Goal: Task Accomplishment & Management: Complete application form

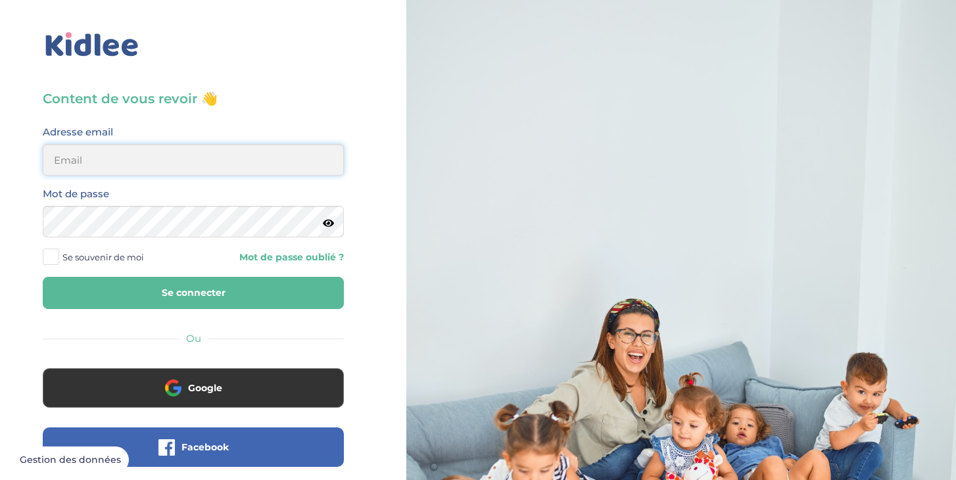
type input "chen.anna24@gmail.com"
click at [109, 280] on button "Se connecter" at bounding box center [193, 293] width 301 height 32
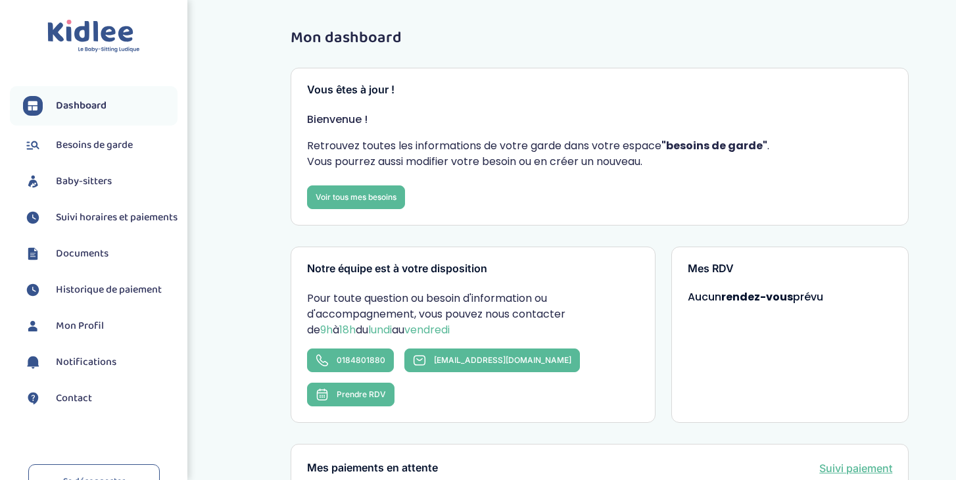
click at [91, 185] on span "Baby-sitters" at bounding box center [84, 182] width 56 height 16
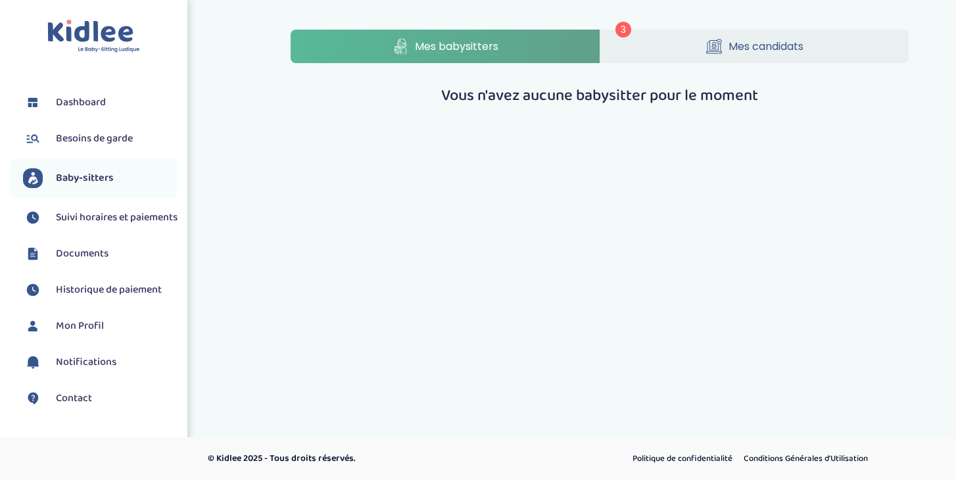
click at [749, 28] on div "3 Mes babysitters Mes candidats Vous n'avez aucune babysitter pour le moment" at bounding box center [599, 69] width 657 height 98
click at [748, 41] on span "Mes candidats" at bounding box center [766, 46] width 75 height 16
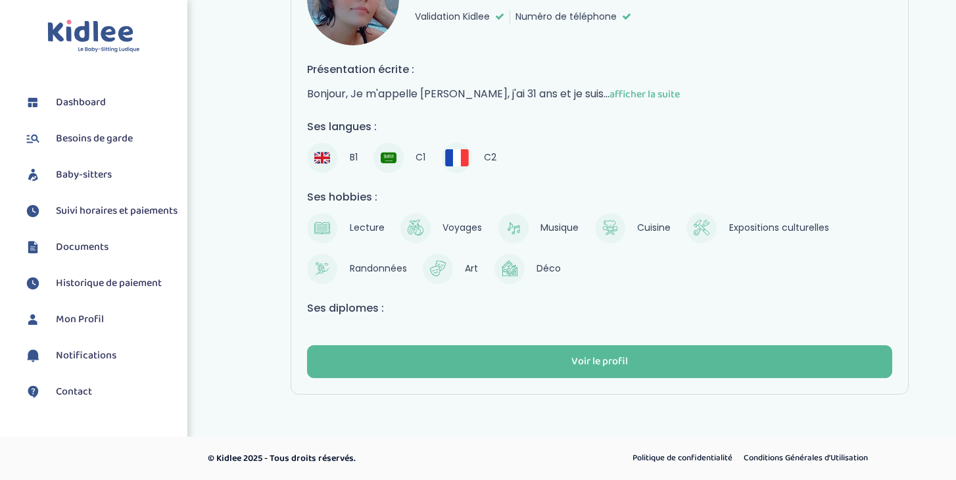
scroll to position [1165, 0]
click at [86, 137] on span "Besoins de garde" at bounding box center [94, 139] width 77 height 16
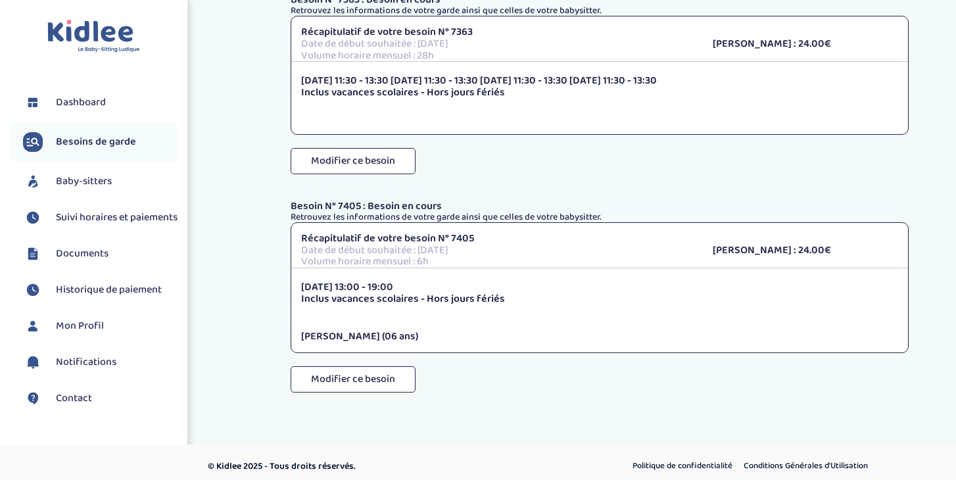
scroll to position [360, 0]
click at [394, 375] on button "Modifier ce besoin" at bounding box center [353, 380] width 125 height 26
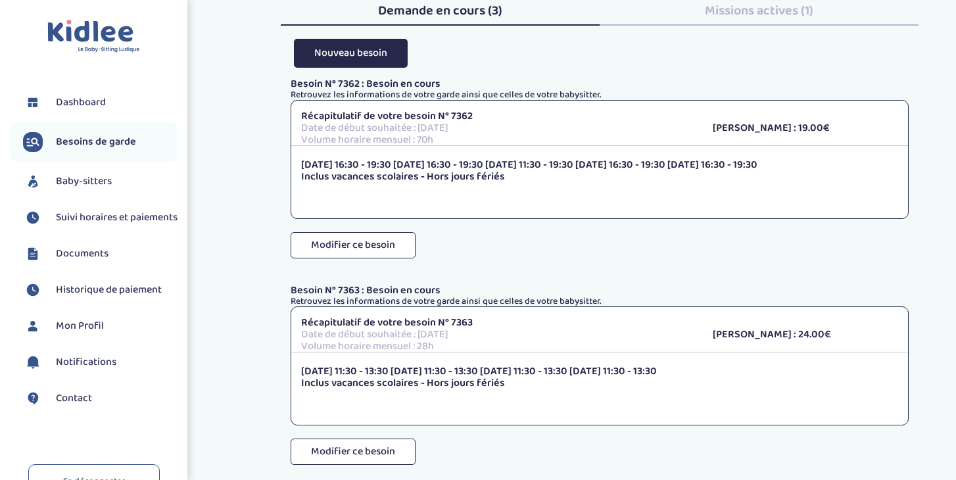
scroll to position [54, 0]
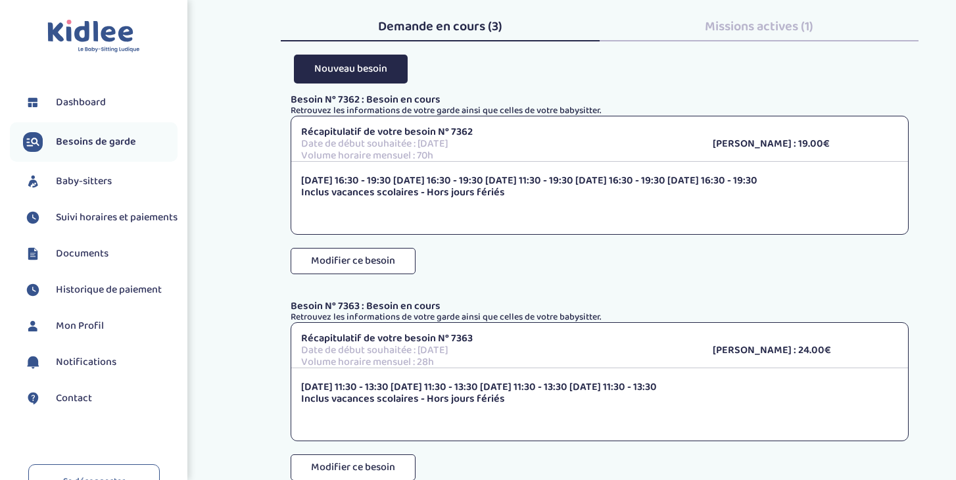
click at [791, 34] on span "Missions actives (1)" at bounding box center [759, 26] width 108 height 21
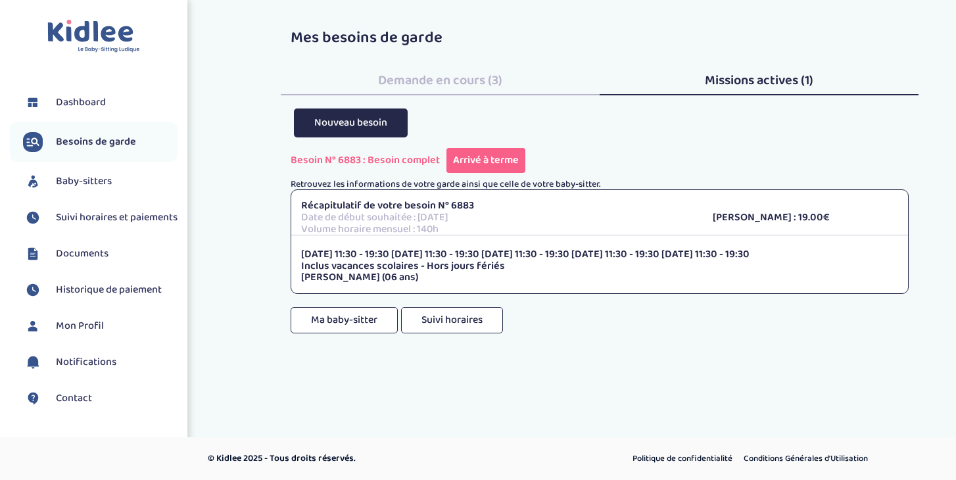
click at [425, 79] on span "Demande en cours (3)" at bounding box center [440, 80] width 124 height 21
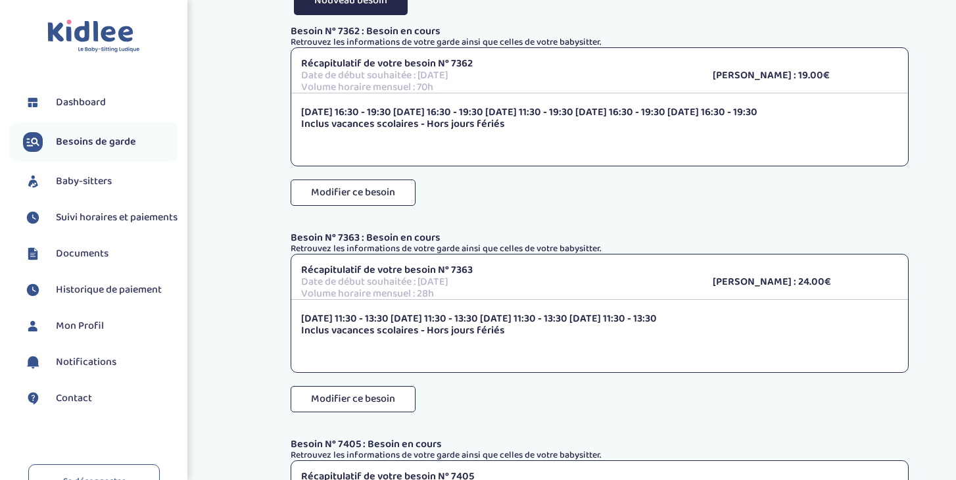
scroll to position [141, 0]
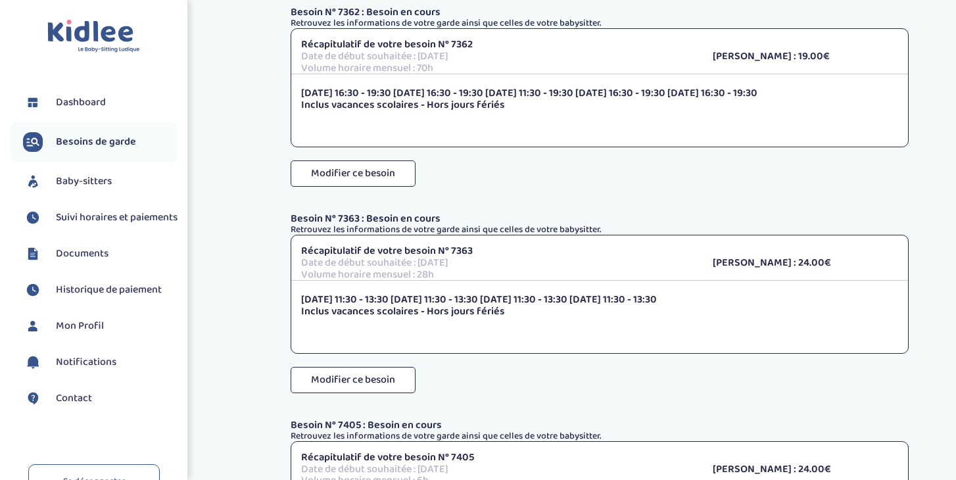
click at [78, 181] on span "Baby-sitters" at bounding box center [84, 182] width 56 height 16
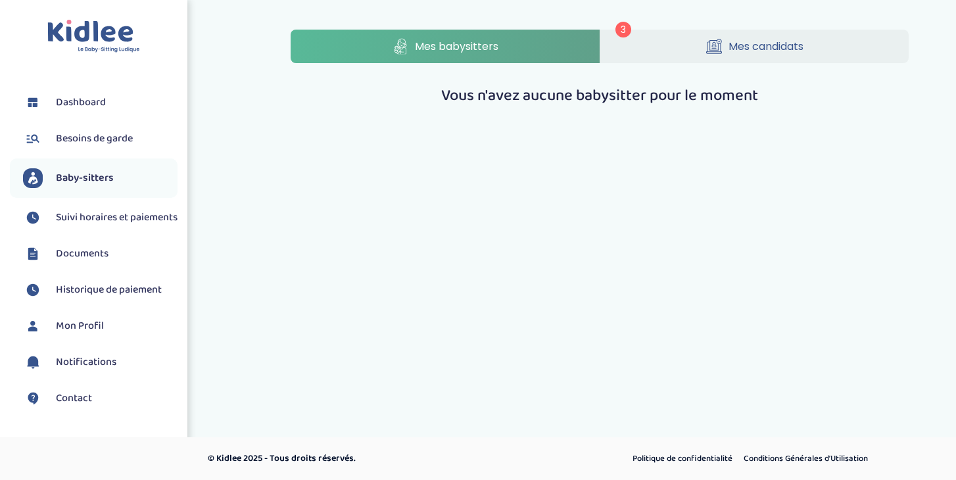
click at [657, 59] on link "Mes candidats" at bounding box center [754, 47] width 309 height 34
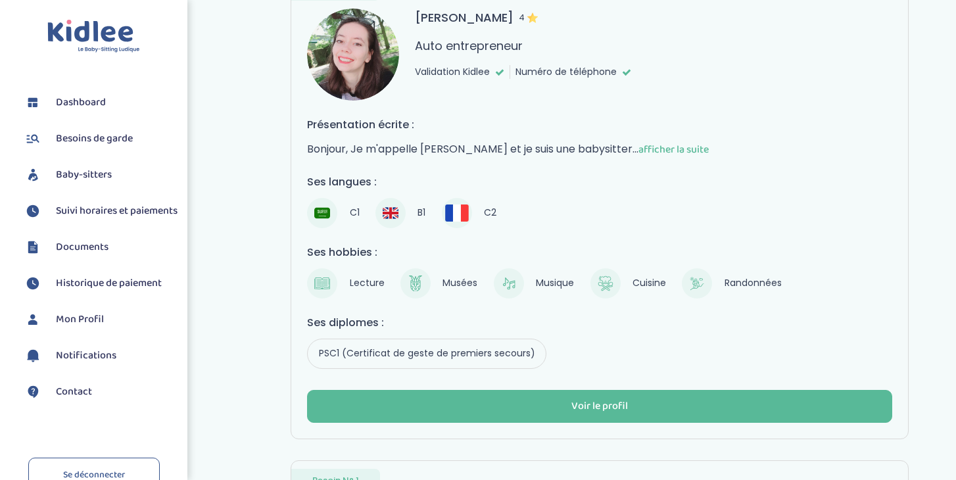
scroll to position [542, 0]
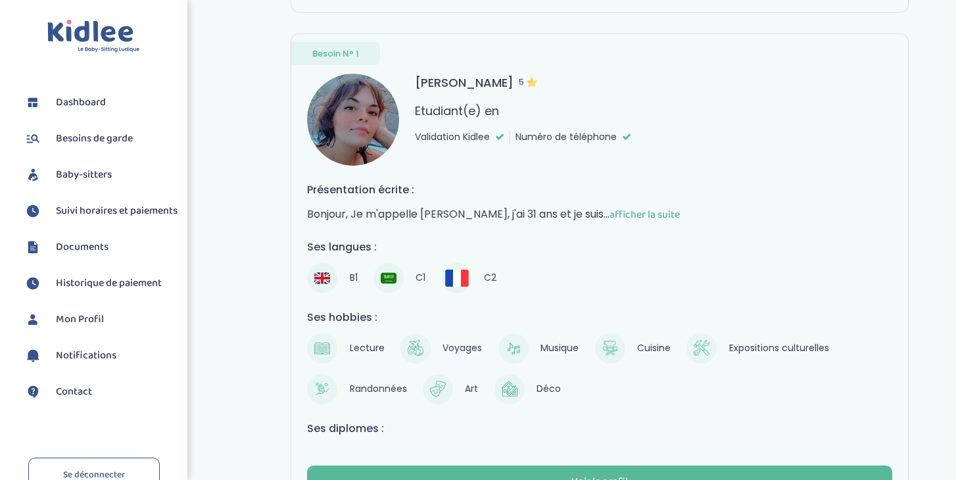
click at [609, 212] on span "afficher la suite" at bounding box center [644, 214] width 70 height 16
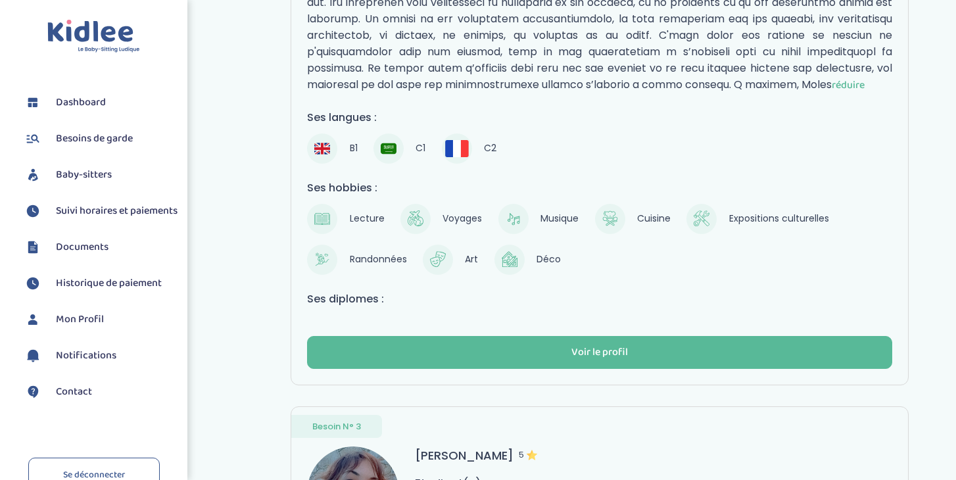
scroll to position [961, 0]
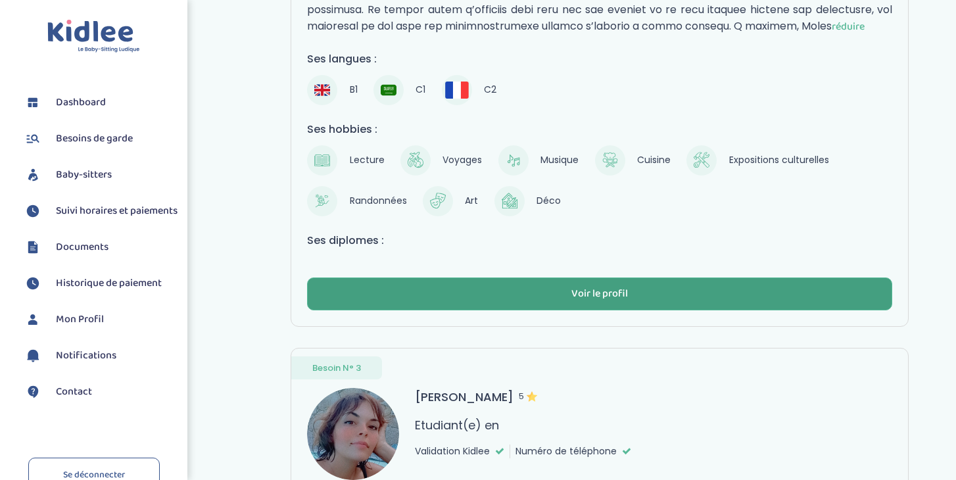
click at [604, 298] on div "Voir le profil" at bounding box center [599, 294] width 57 height 15
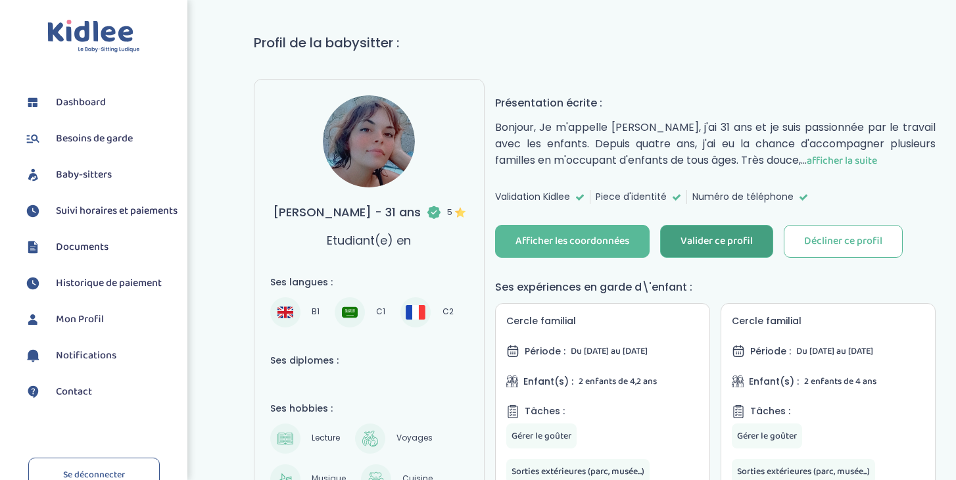
scroll to position [79, 0]
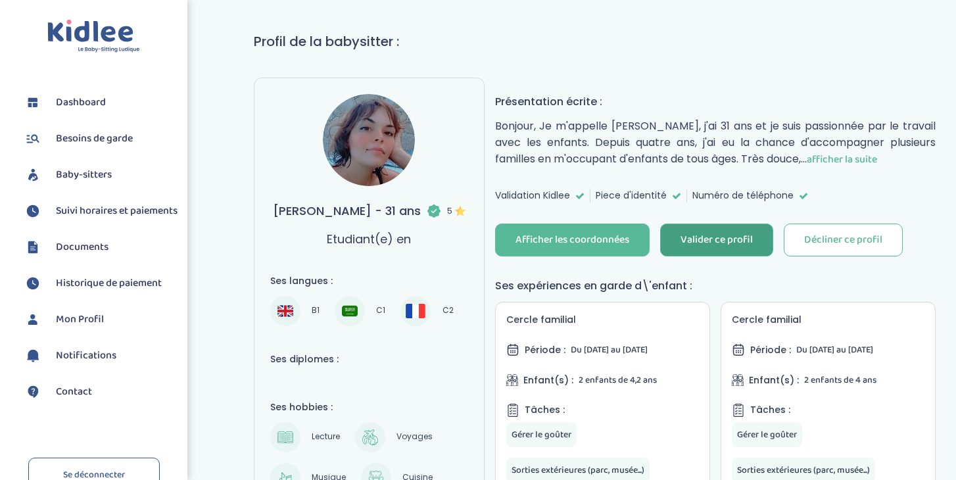
click at [748, 245] on div "Valider ce profil" at bounding box center [717, 240] width 72 height 15
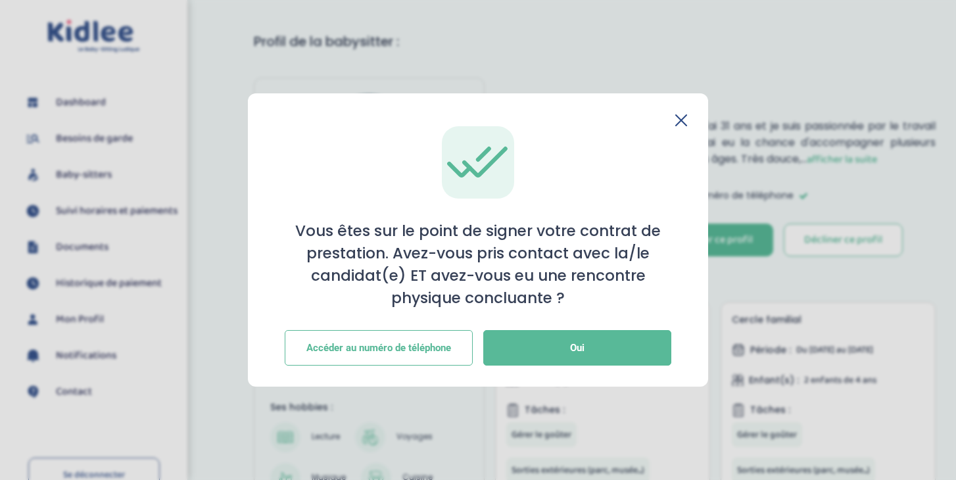
click at [689, 118] on div "Vous êtes sur le point de signer votre contrat de prestation. Avez-vous pris co…" at bounding box center [478, 239] width 460 height 293
click at [682, 120] on icon at bounding box center [681, 120] width 11 height 11
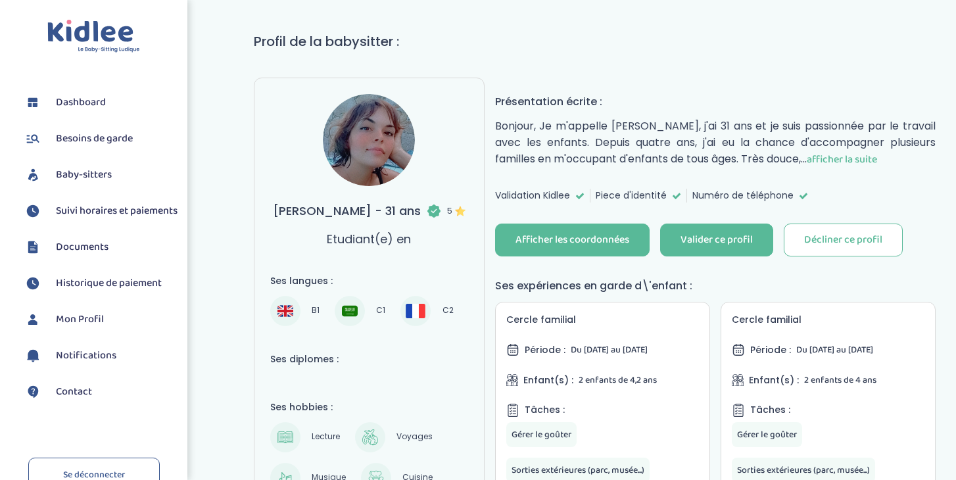
click at [89, 179] on span "Baby-sitters" at bounding box center [84, 175] width 56 height 16
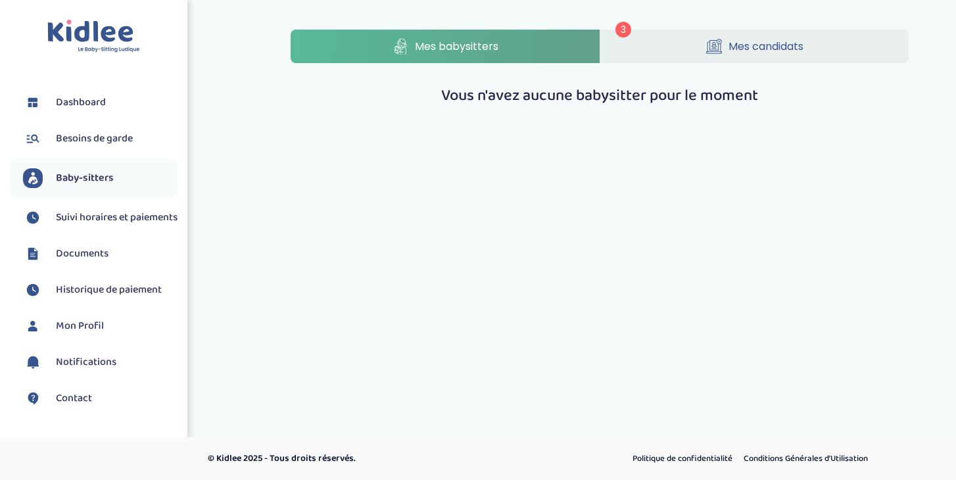
click at [81, 145] on span "Besoins de garde" at bounding box center [94, 139] width 77 height 16
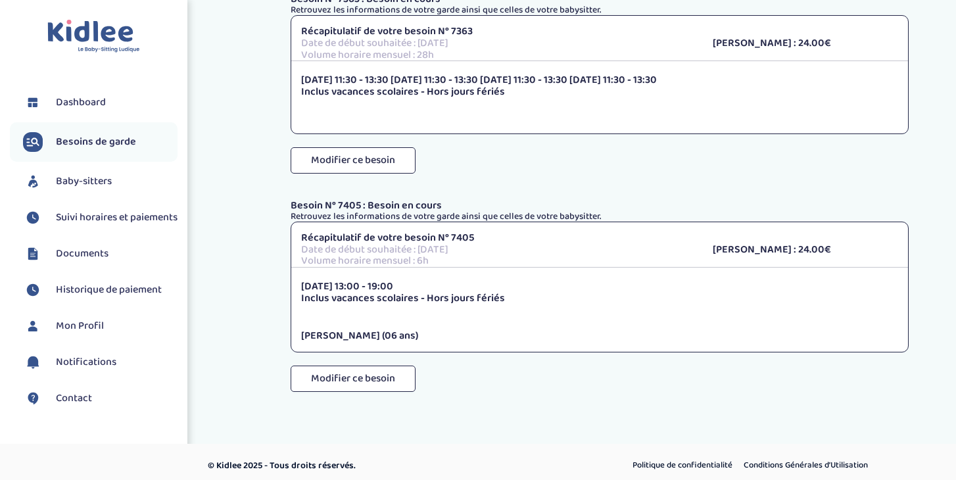
scroll to position [360, 0]
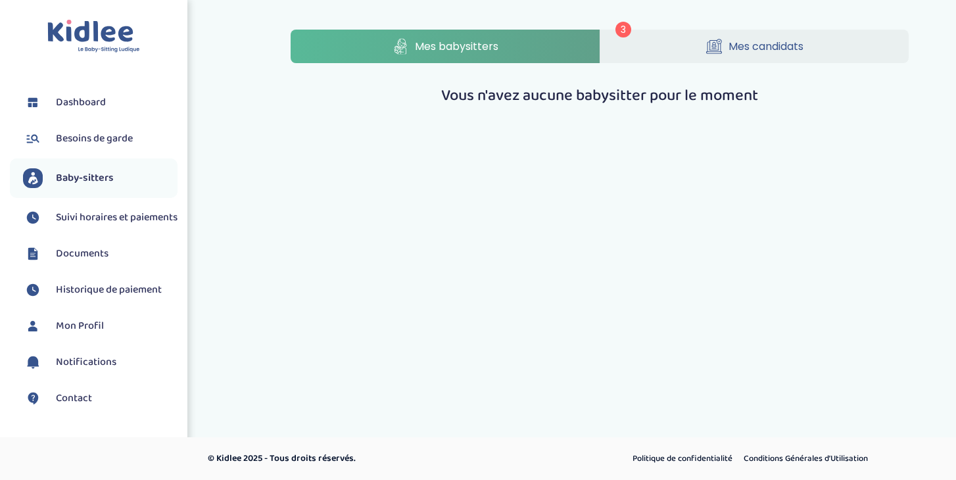
click at [712, 49] on icon at bounding box center [714, 46] width 16 height 16
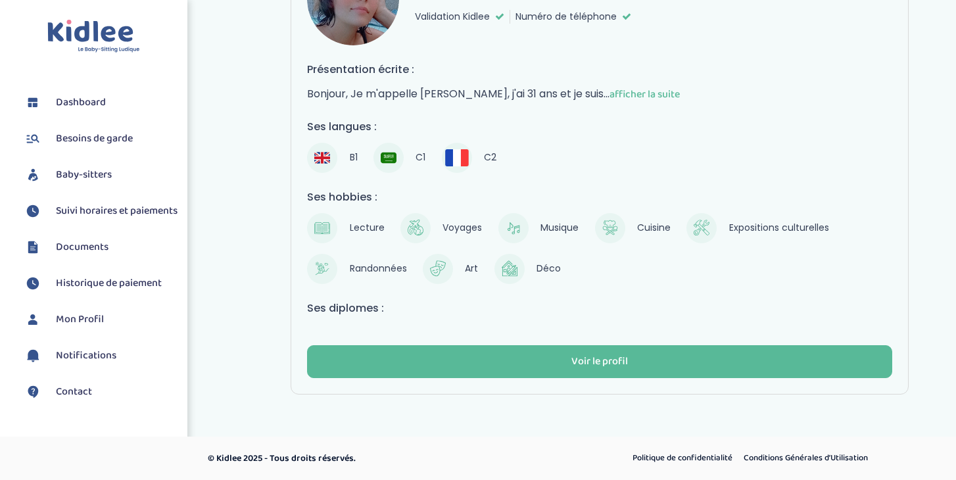
scroll to position [1165, 0]
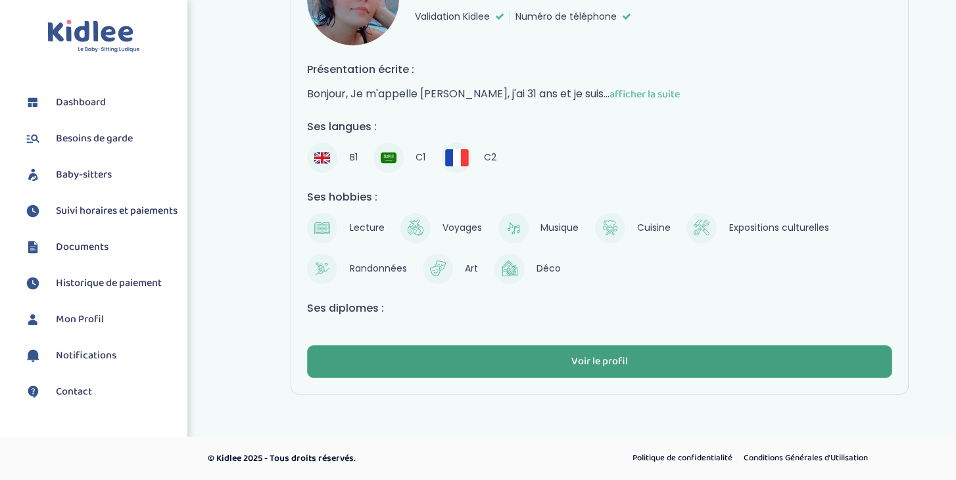
click at [618, 367] on div "Voir le profil" at bounding box center [599, 361] width 57 height 15
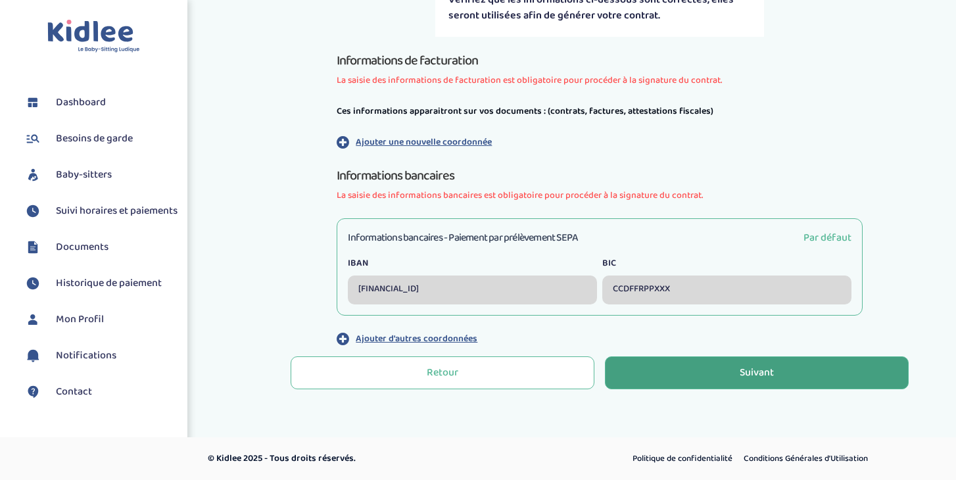
scroll to position [356, 0]
click at [742, 389] on button "Suivant" at bounding box center [757, 373] width 304 height 33
click at [746, 371] on div "Suivant" at bounding box center [757, 373] width 34 height 15
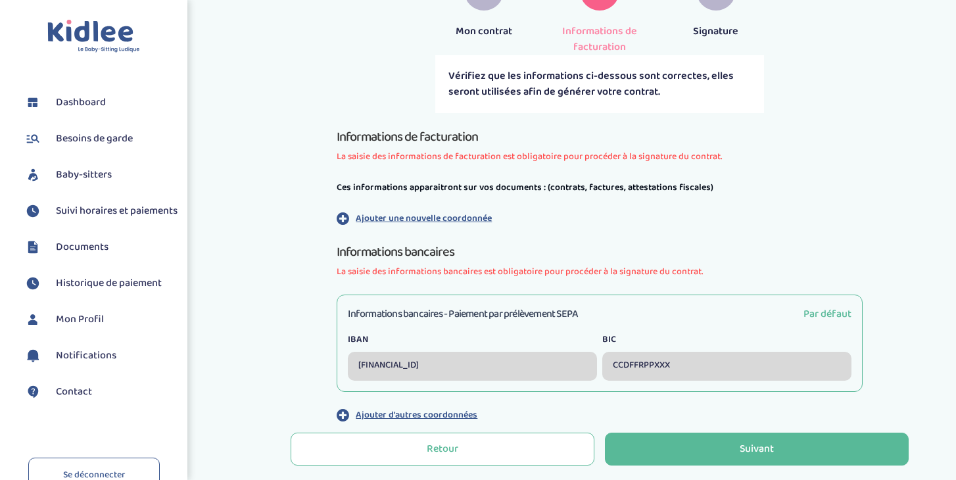
scroll to position [281, 0]
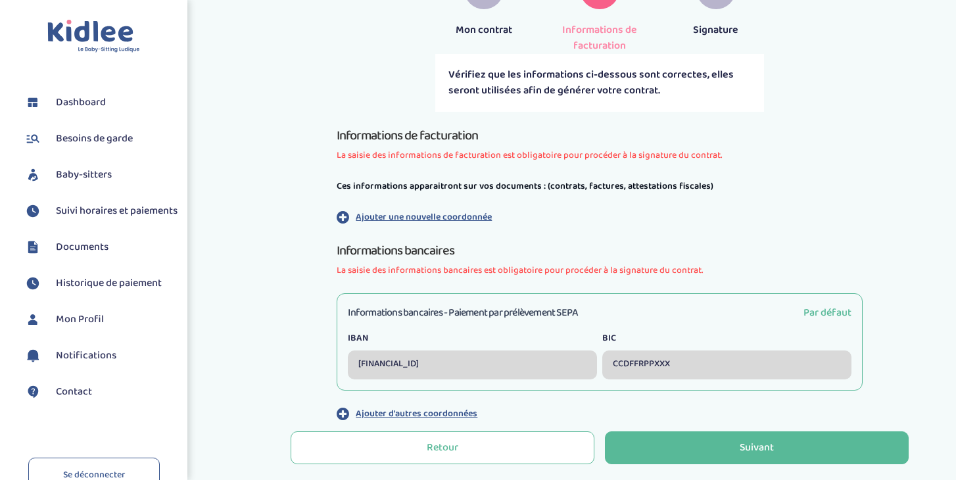
click at [436, 215] on p "Ajouter une nouvelle coordonnée" at bounding box center [424, 217] width 136 height 14
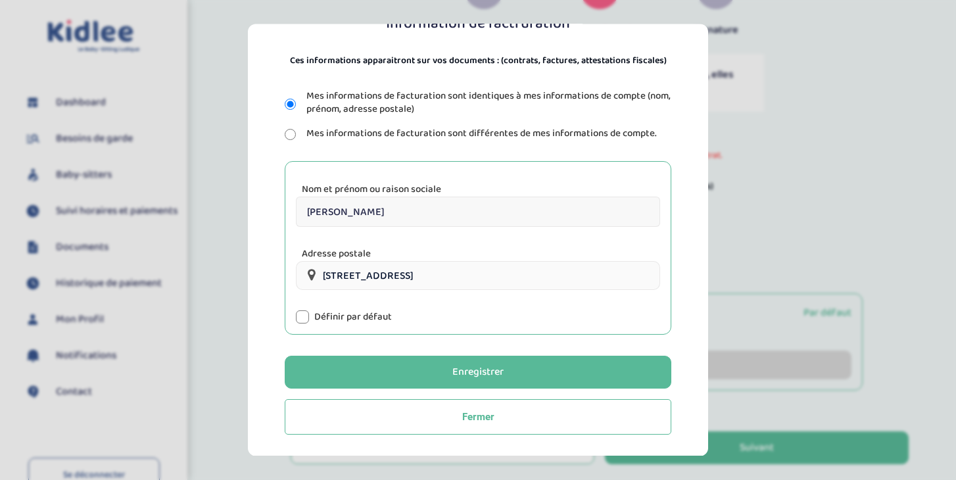
scroll to position [134, 0]
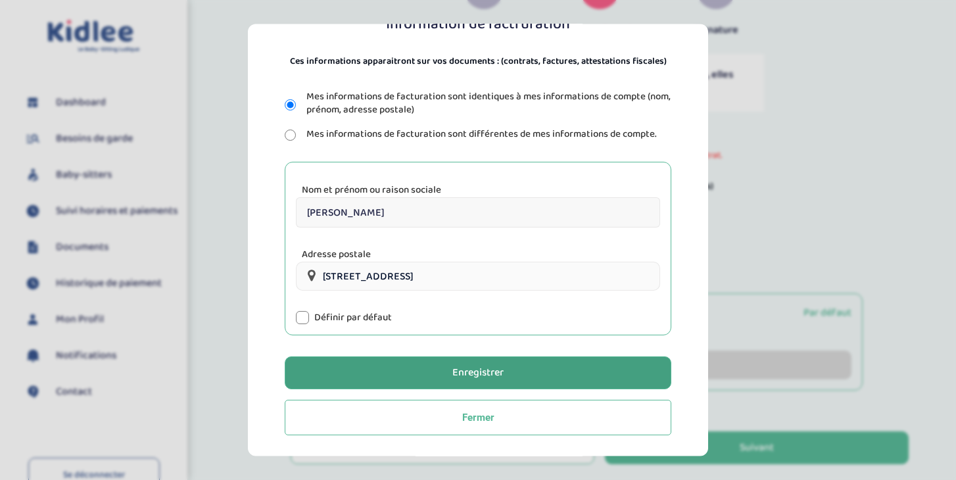
click at [439, 366] on button "Enregistrer" at bounding box center [478, 373] width 387 height 33
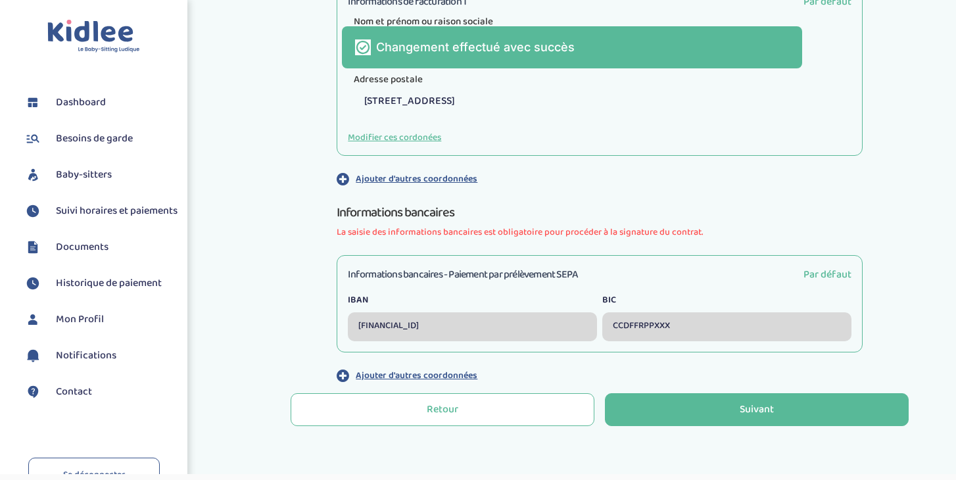
scroll to position [512, 0]
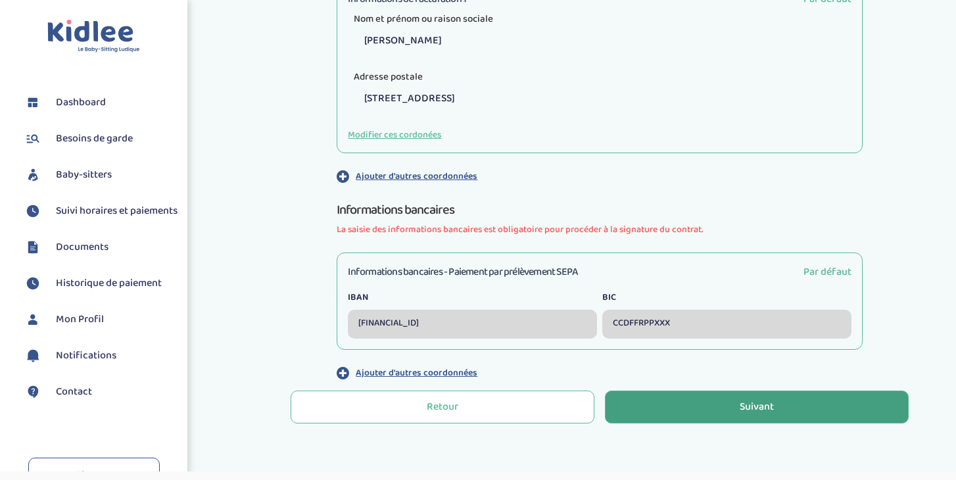
click at [730, 407] on button "Suivant" at bounding box center [757, 407] width 304 height 33
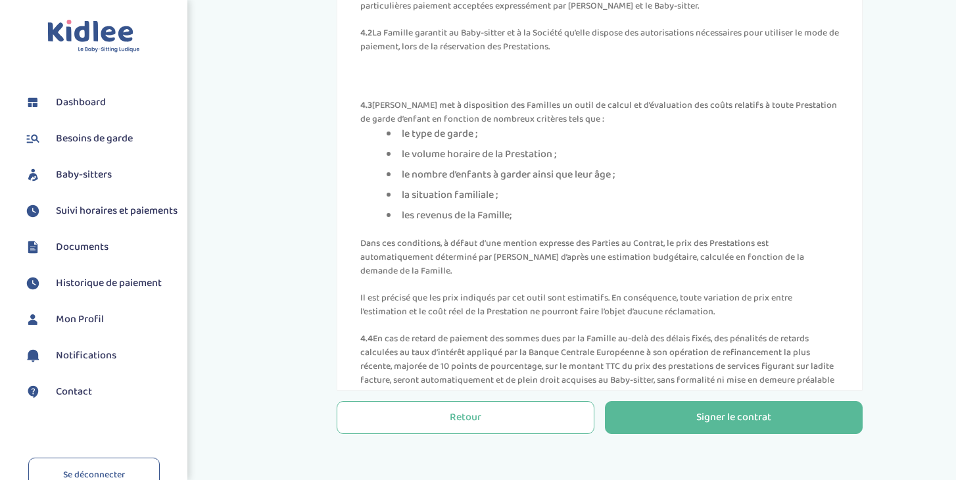
scroll to position [1832, 0]
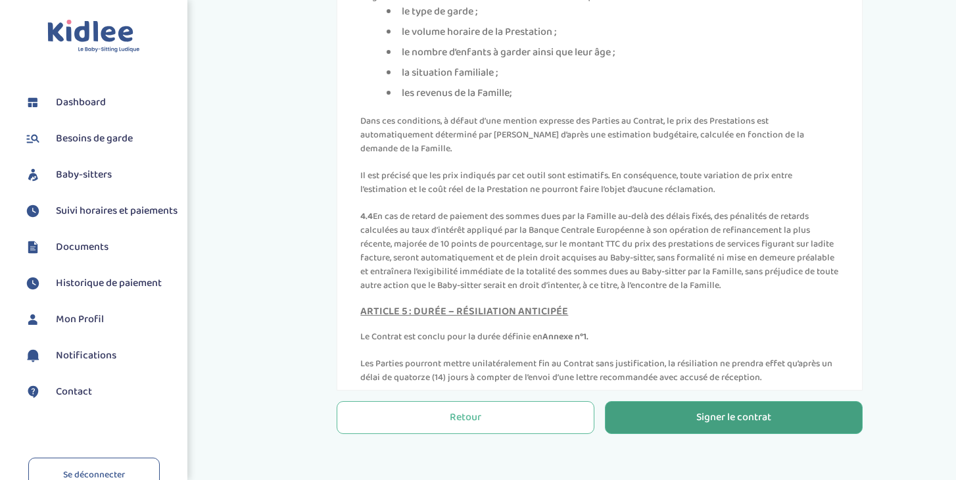
click at [759, 408] on button "Signer le contrat" at bounding box center [734, 417] width 258 height 33
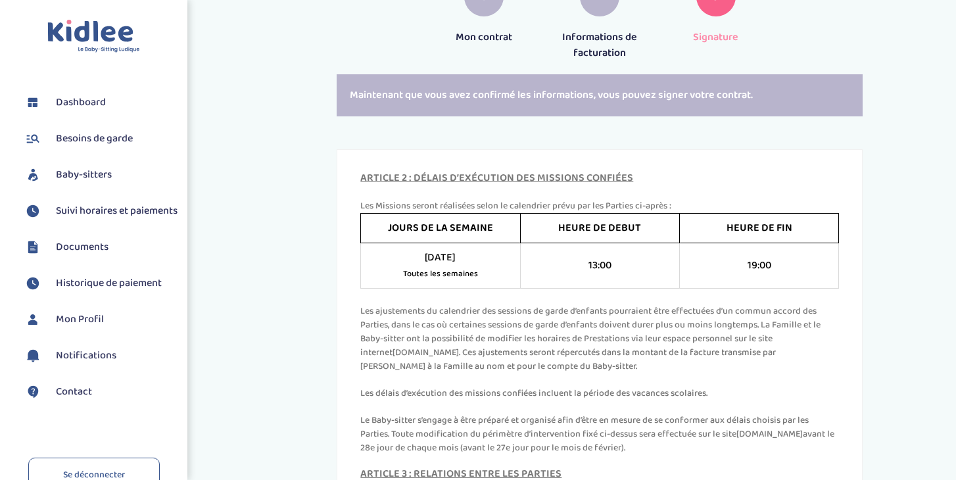
scroll to position [972, 0]
